Goal: Transaction & Acquisition: Purchase product/service

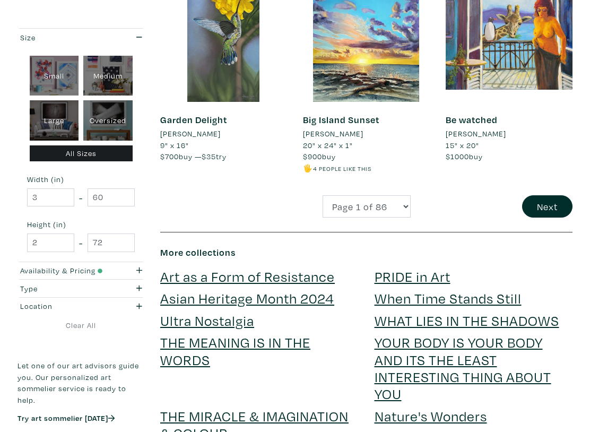
scroll to position [1797, 0]
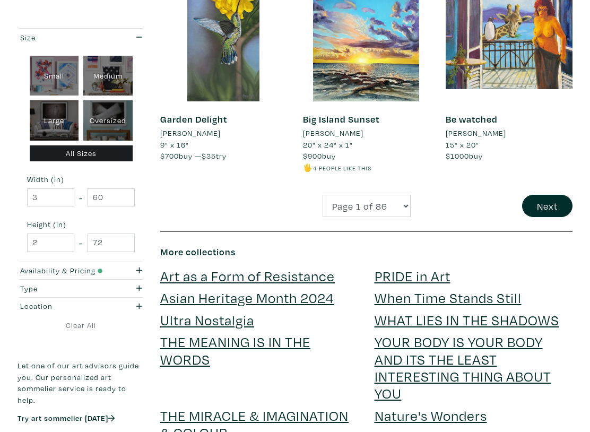
click at [556, 195] on button "Next" at bounding box center [547, 206] width 50 height 23
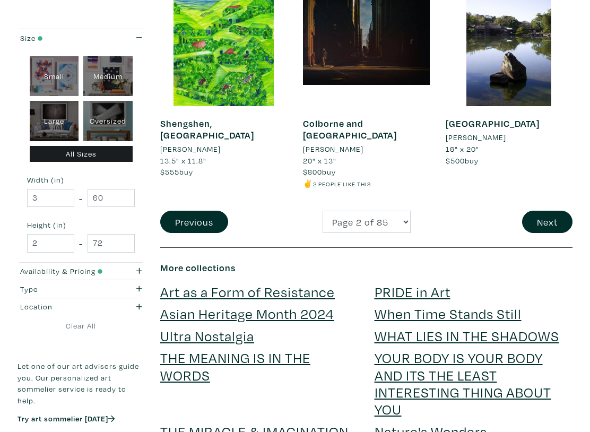
scroll to position [1788, 0]
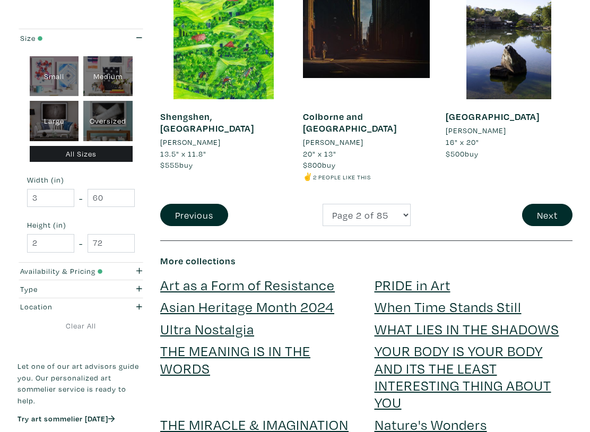
click at [541, 204] on button "Next" at bounding box center [547, 215] width 50 height 23
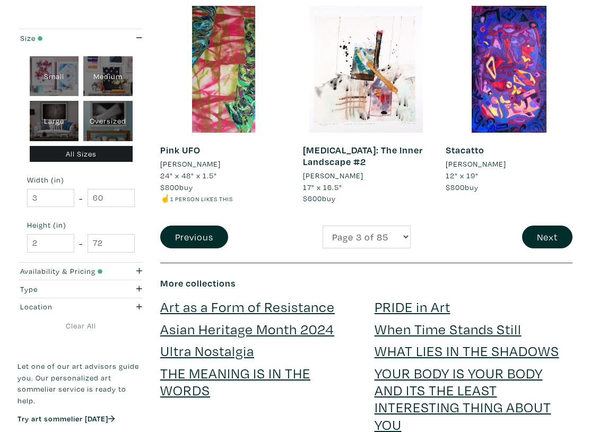
scroll to position [1758, 0]
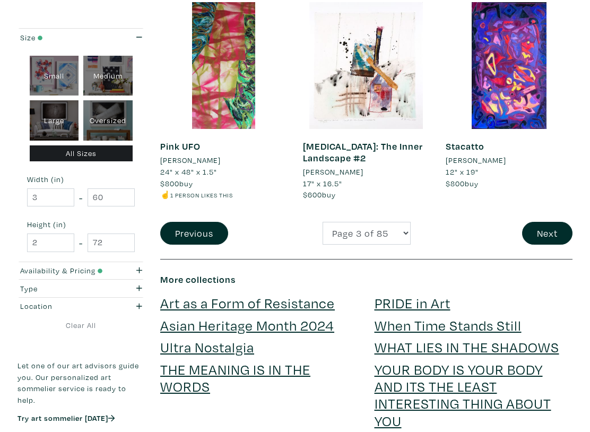
click at [551, 225] on button "Next" at bounding box center [547, 233] width 50 height 23
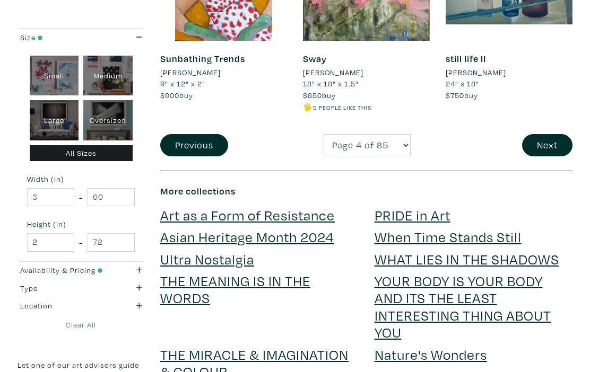
scroll to position [1888, 0]
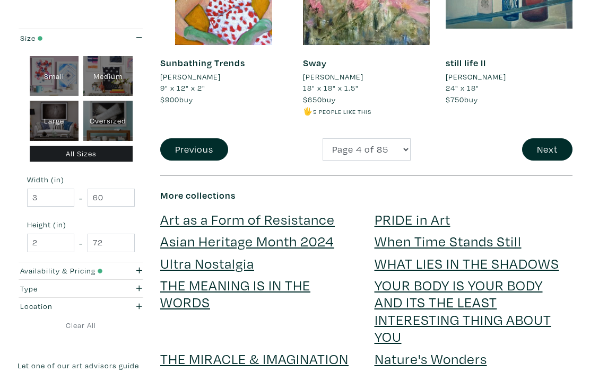
click at [550, 138] on button "Next" at bounding box center [547, 149] width 50 height 23
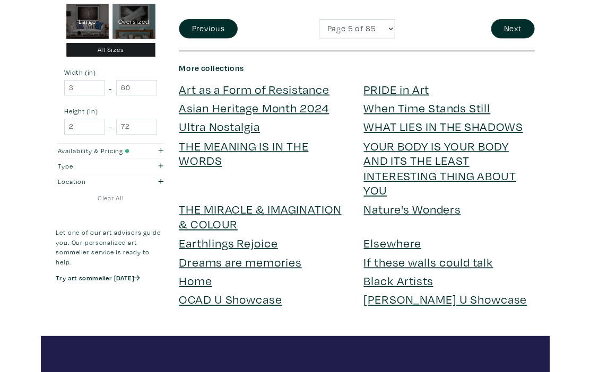
scroll to position [1976, 0]
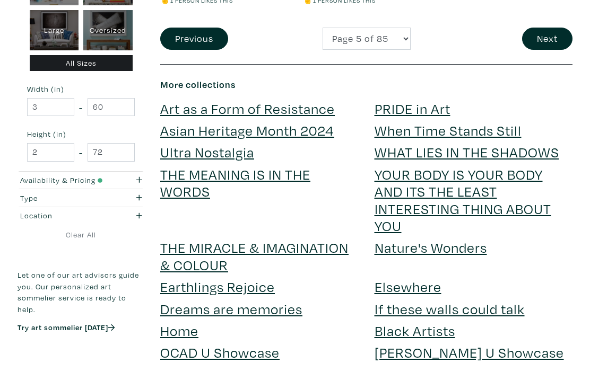
click at [552, 36] on button "Next" at bounding box center [547, 39] width 50 height 23
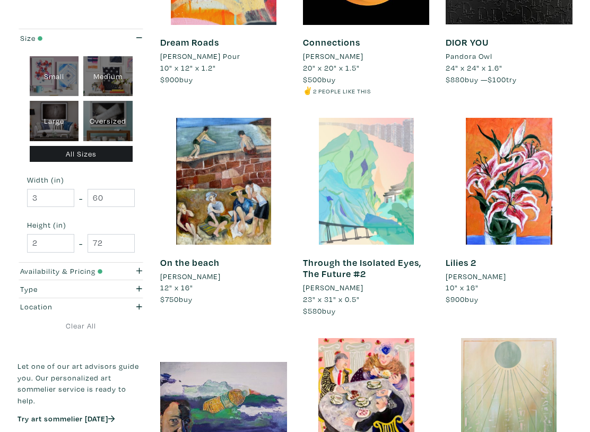
scroll to position [1041, 0]
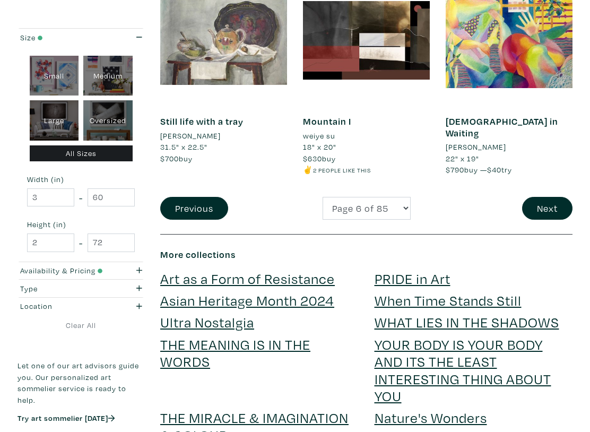
click at [550, 197] on button "Next" at bounding box center [547, 208] width 50 height 23
click at [559, 197] on button "Next" at bounding box center [547, 208] width 50 height 23
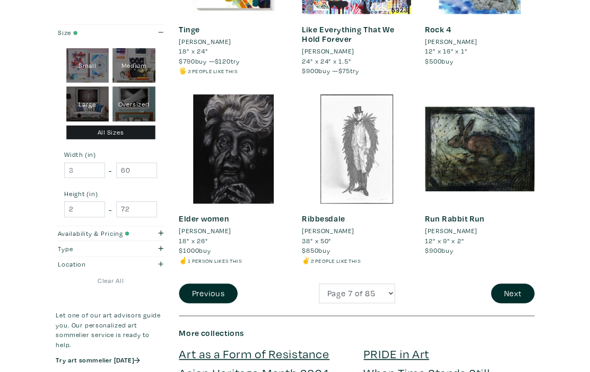
scroll to position [1685, 0]
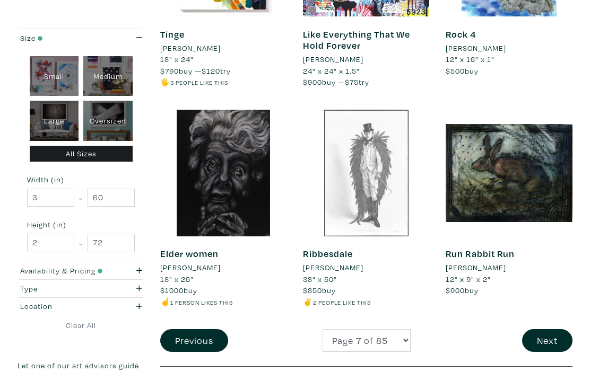
click at [546, 329] on button "Next" at bounding box center [547, 340] width 50 height 23
click at [543, 329] on button "Next" at bounding box center [547, 340] width 50 height 23
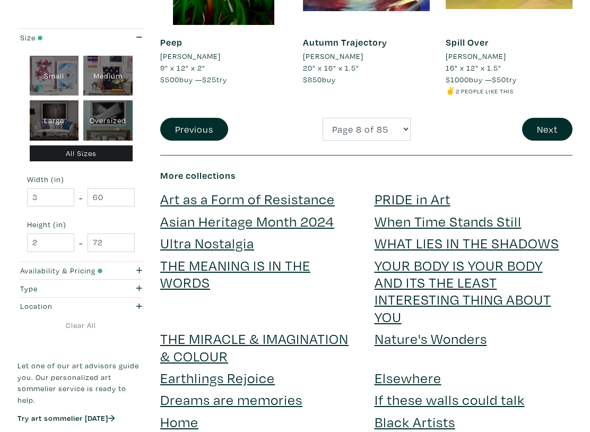
scroll to position [1859, 0]
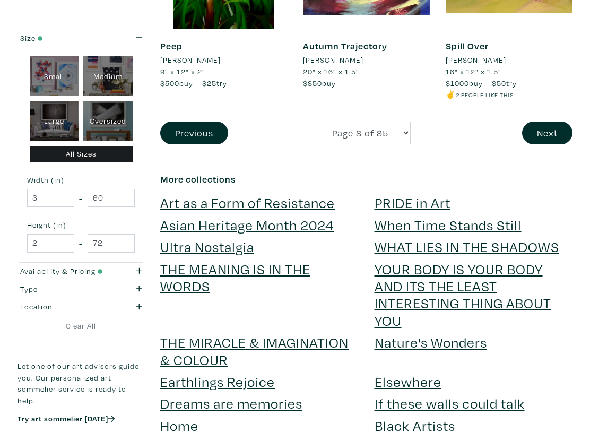
click at [552, 121] on button "Next" at bounding box center [547, 132] width 50 height 23
click at [553, 121] on button "Next" at bounding box center [547, 132] width 50 height 23
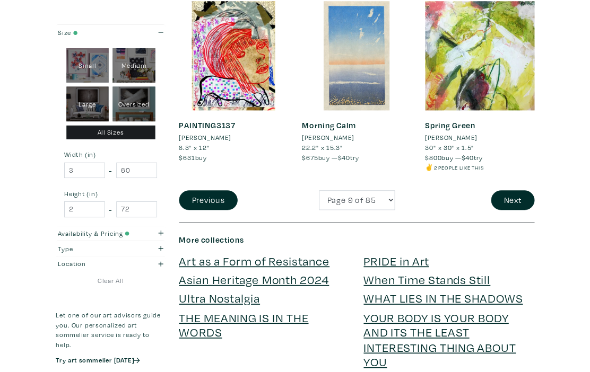
scroll to position [1802, 0]
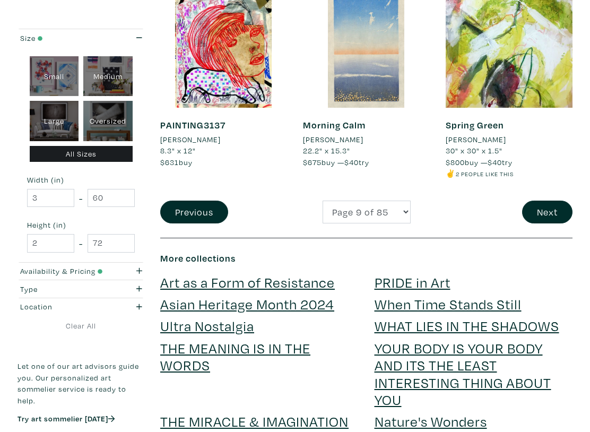
click at [554, 200] on button "Next" at bounding box center [547, 211] width 50 height 23
click at [555, 200] on button "Next" at bounding box center [547, 211] width 50 height 23
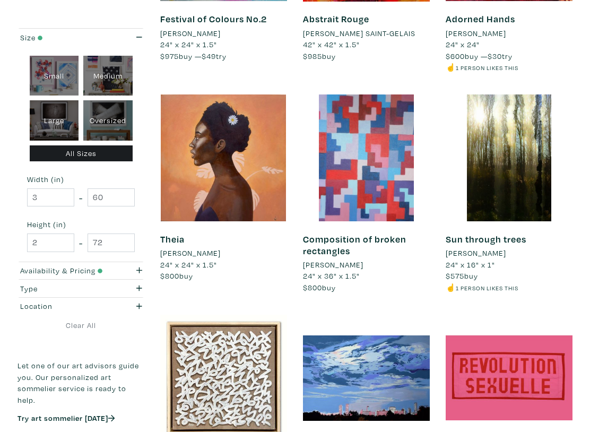
scroll to position [1469, 0]
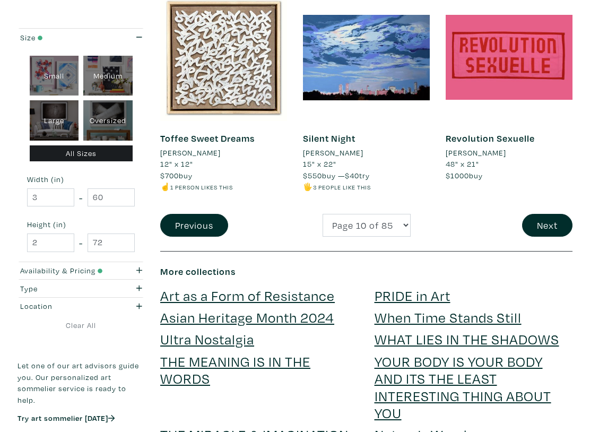
click at [564, 214] on button "Next" at bounding box center [547, 225] width 50 height 23
click at [563, 214] on button "Next" at bounding box center [547, 225] width 50 height 23
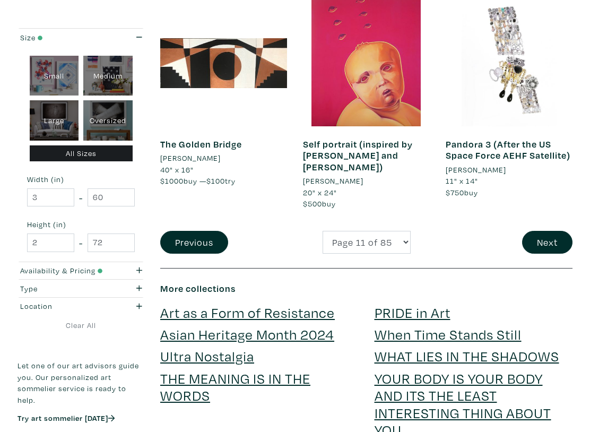
scroll to position [1775, 0]
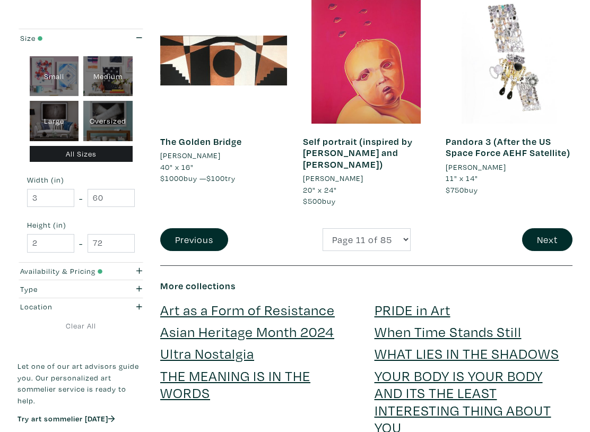
click at [556, 235] on button "Next" at bounding box center [547, 239] width 50 height 23
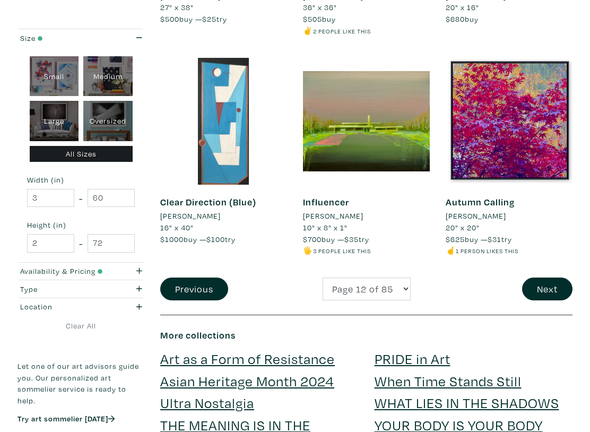
scroll to position [1814, 0]
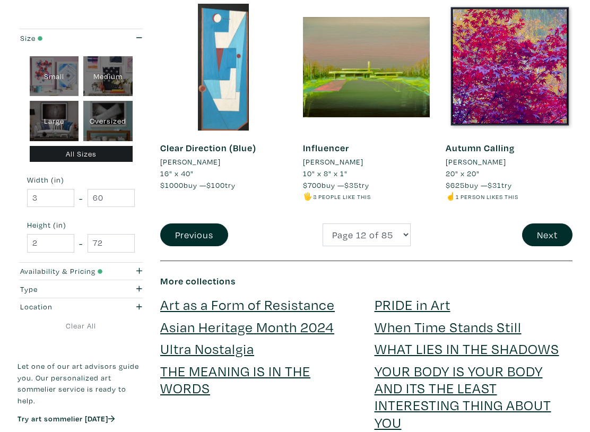
click at [560, 223] on button "Next" at bounding box center [547, 234] width 50 height 23
click at [556, 223] on button "Next" at bounding box center [547, 234] width 50 height 23
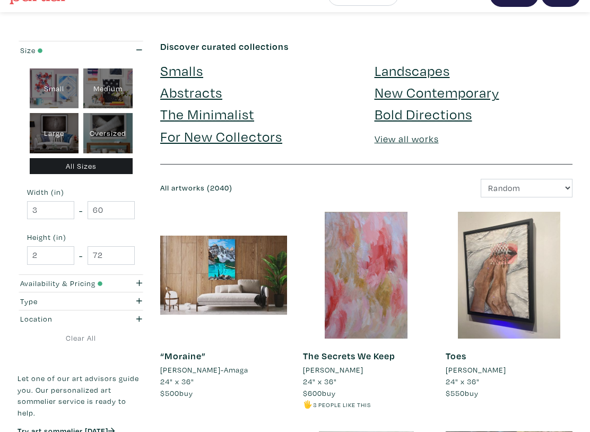
scroll to position [22, 0]
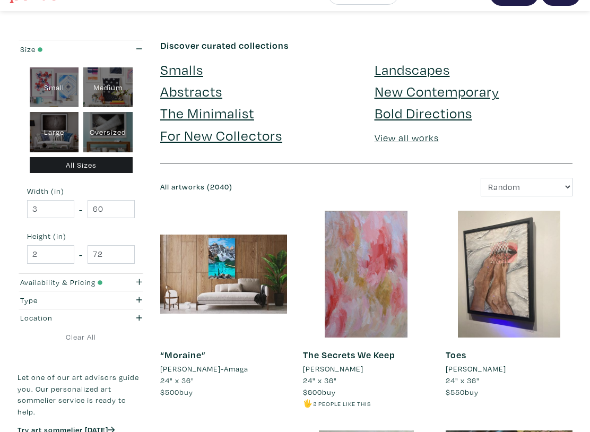
click at [399, 77] on link "Landscapes" at bounding box center [411, 69] width 75 height 19
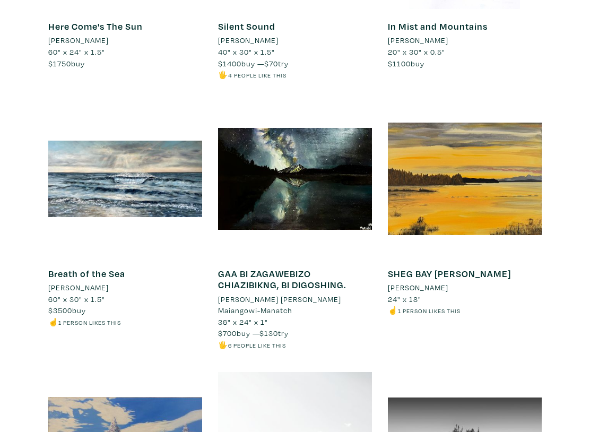
scroll to position [2856, 0]
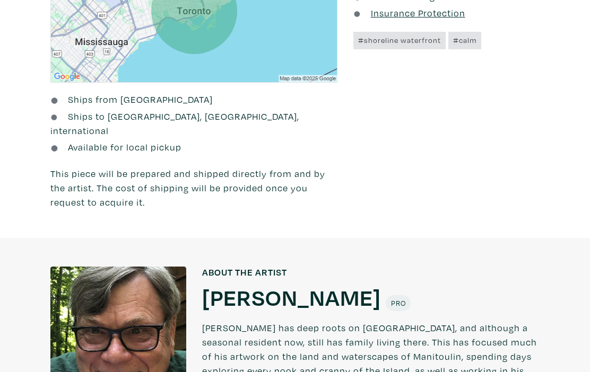
scroll to position [664, 0]
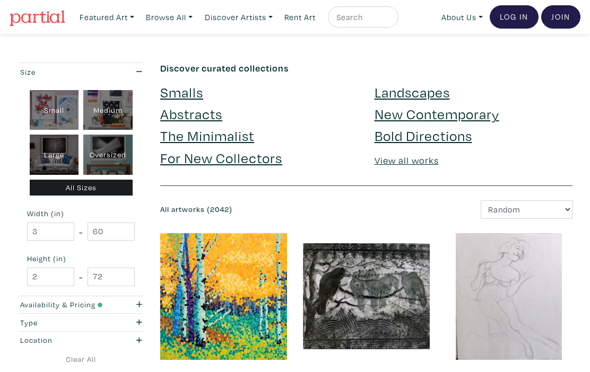
click at [426, 95] on link "Landscapes" at bounding box center [411, 92] width 75 height 19
